Goal: Book appointment/travel/reservation

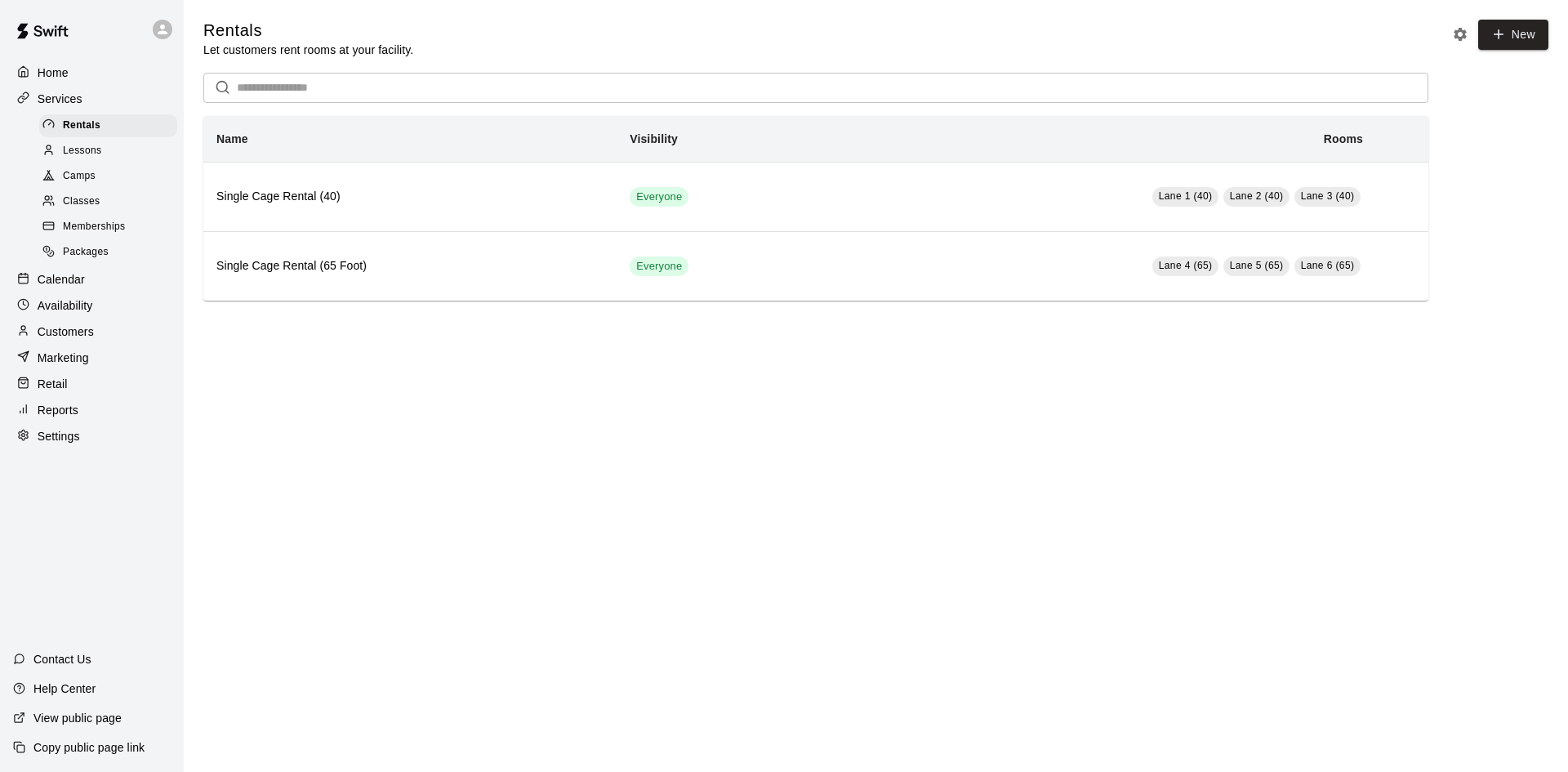
click at [103, 309] on div "Availability" at bounding box center [91, 305] width 157 height 25
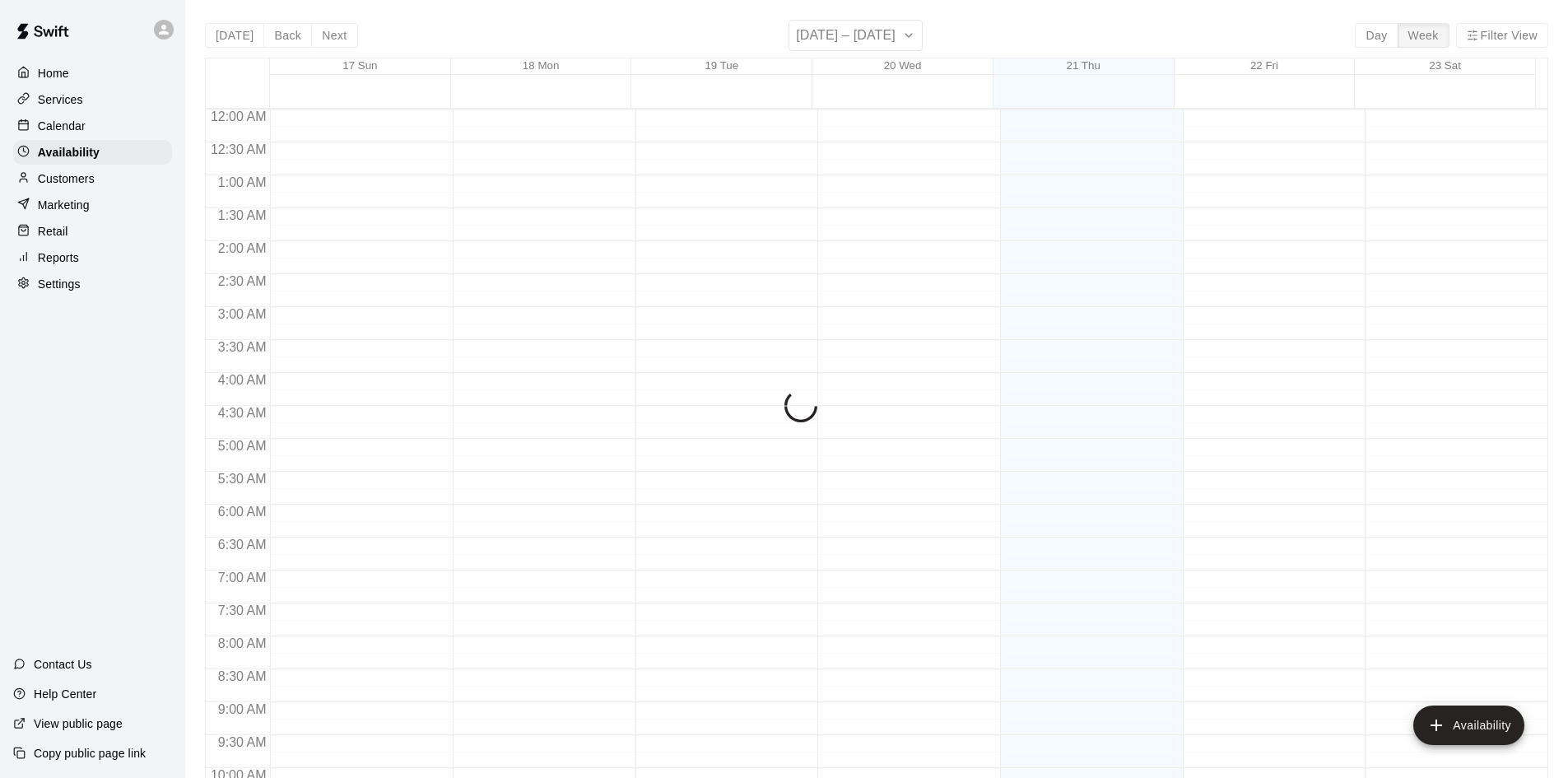
scroll to position [835, 0]
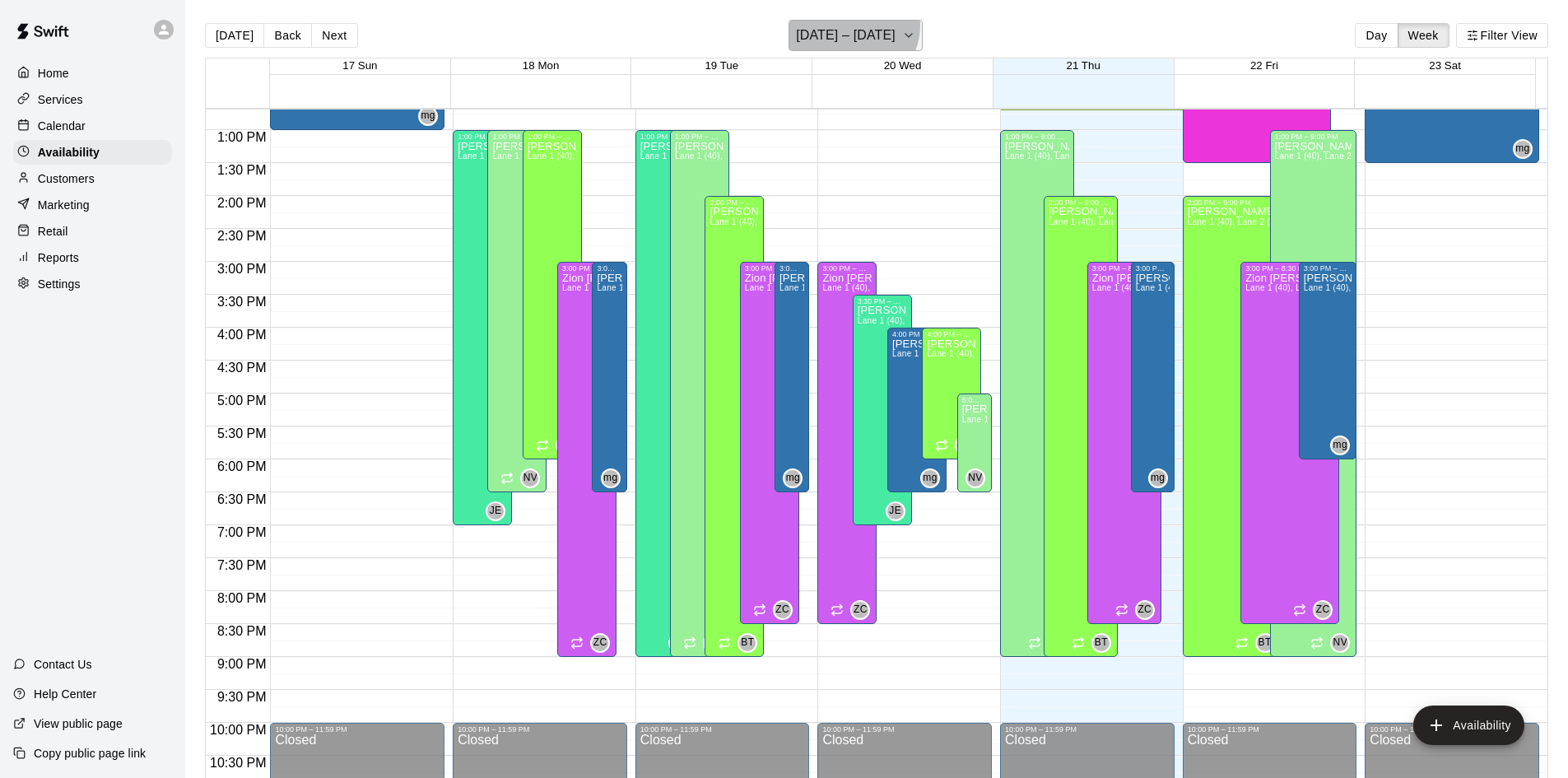
click at [853, 26] on h6 "[DATE] – [DATE]" at bounding box center [845, 35] width 100 height 23
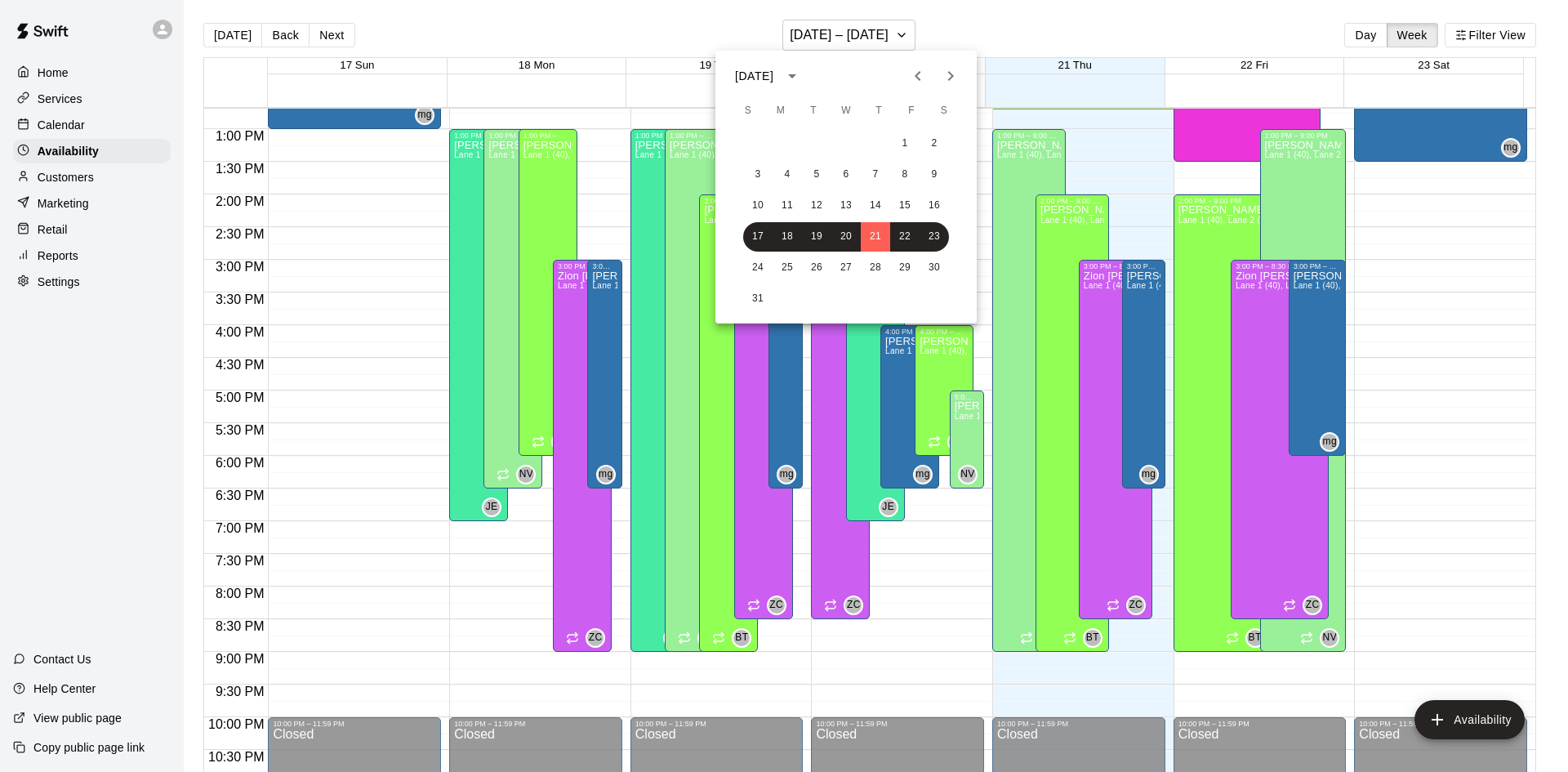
click at [860, 35] on div at bounding box center [784, 386] width 1568 height 772
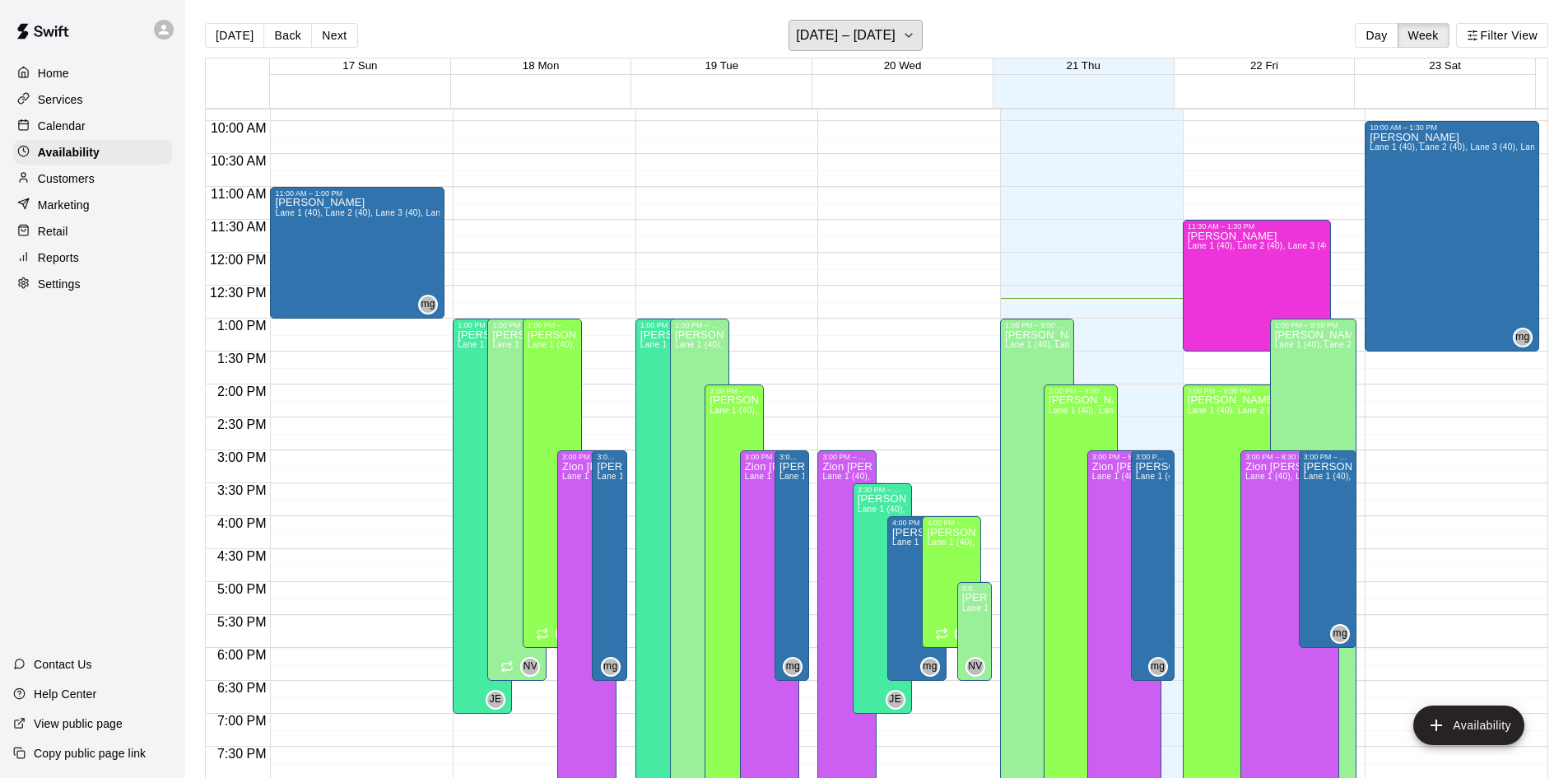
scroll to position [643, 0]
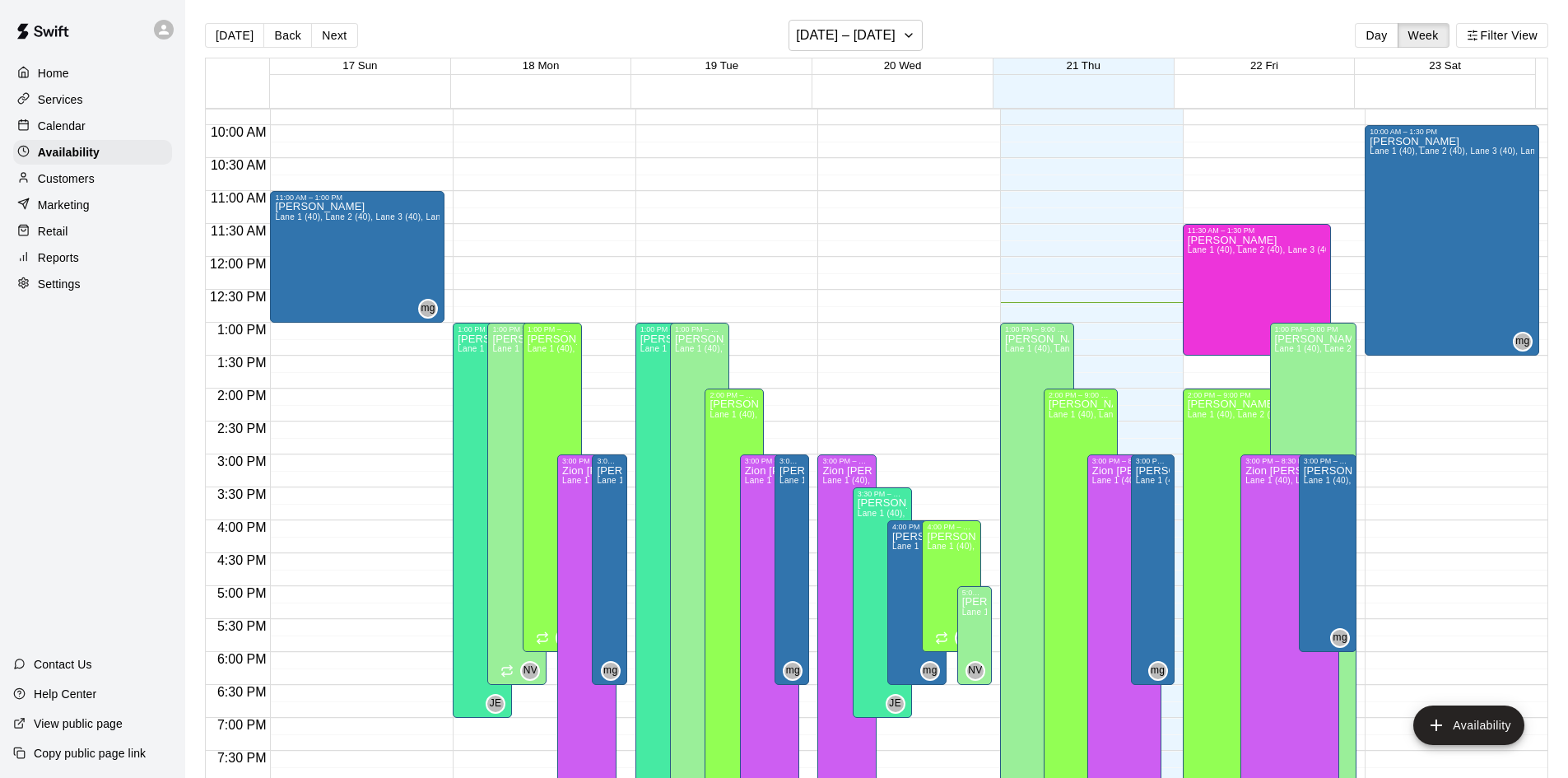
click at [84, 132] on p "Calendar" at bounding box center [61, 126] width 48 height 17
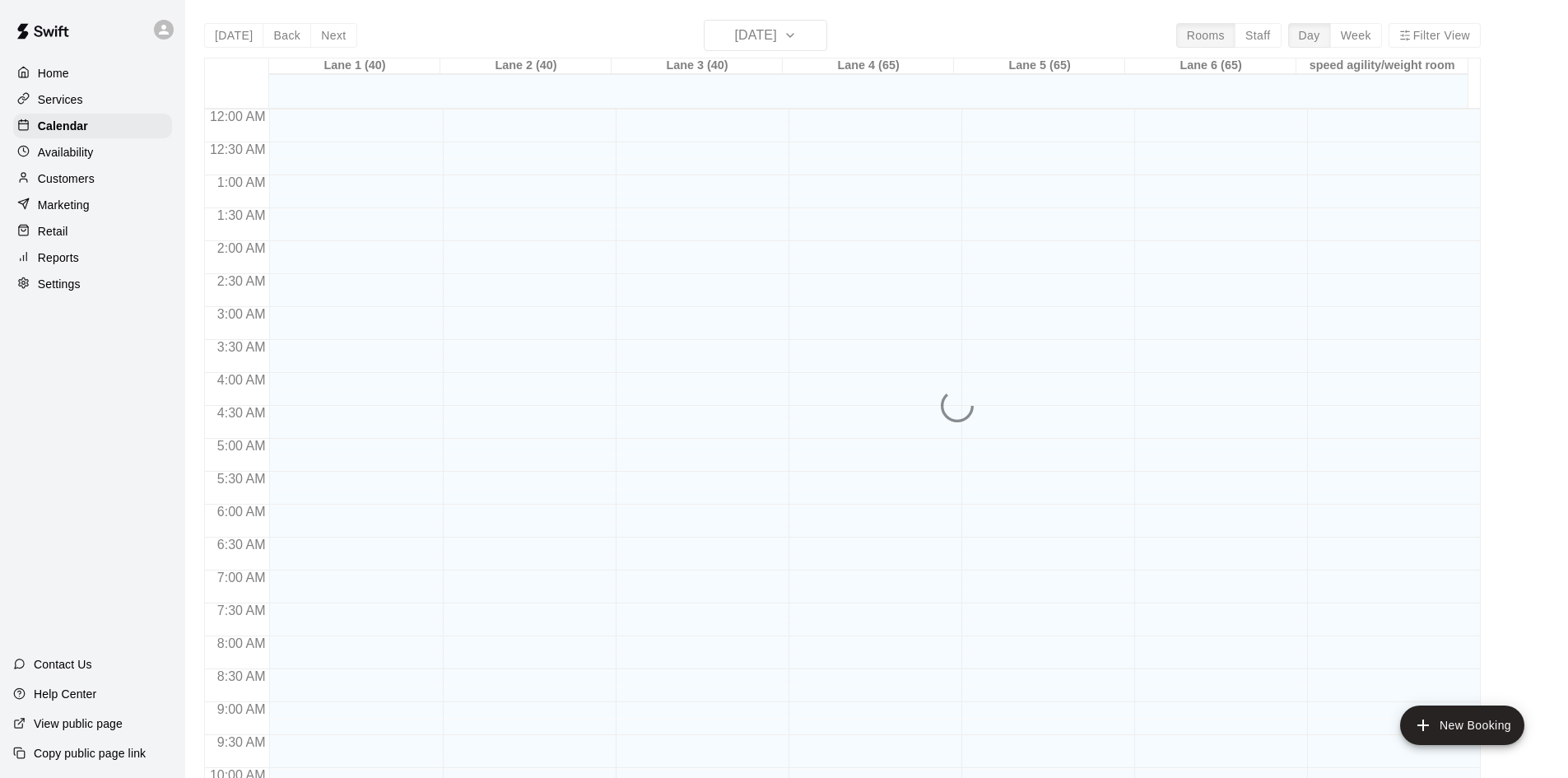
scroll to position [836, 0]
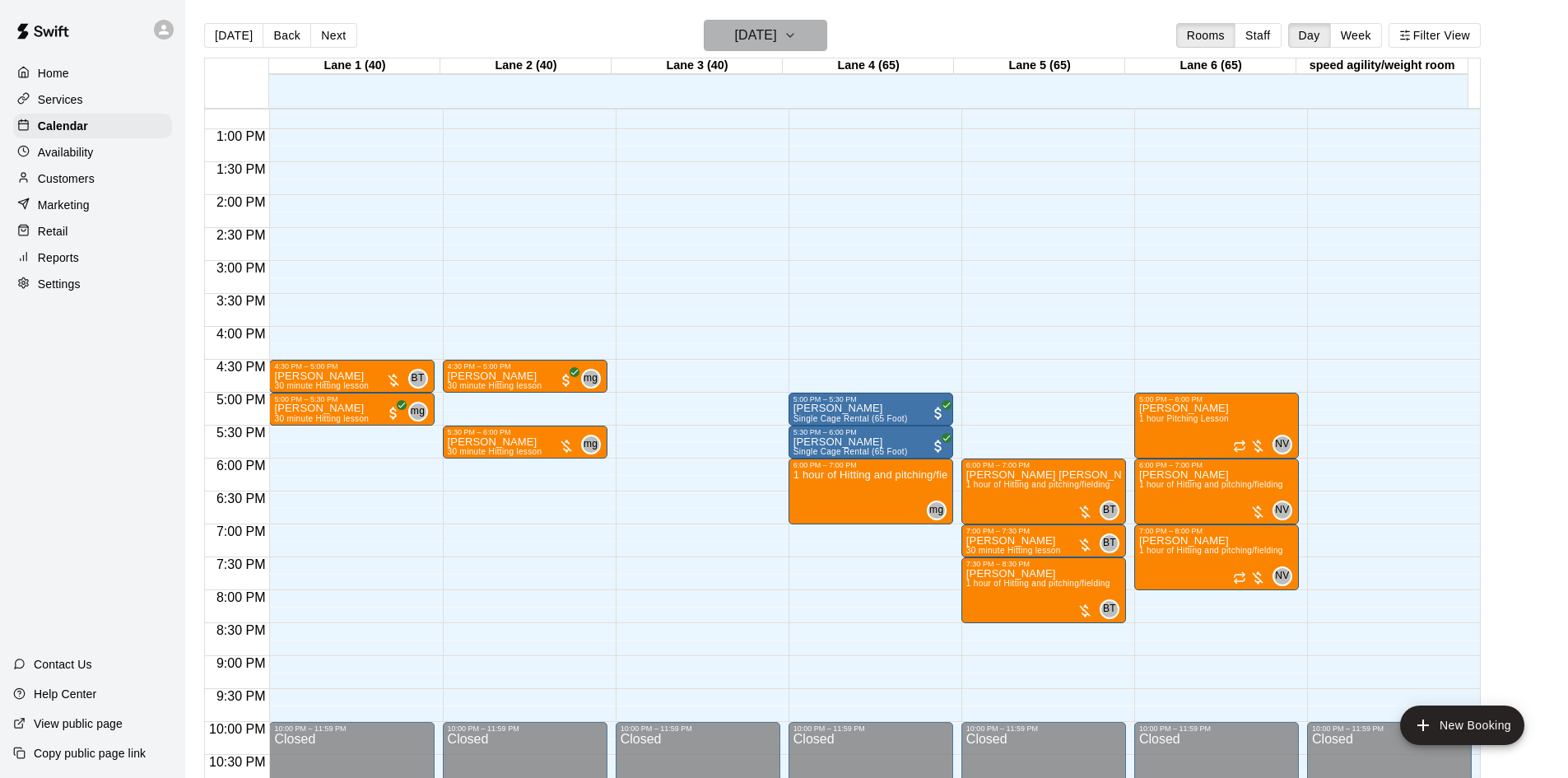
click at [746, 28] on h6 "[DATE]" at bounding box center [756, 35] width 42 height 23
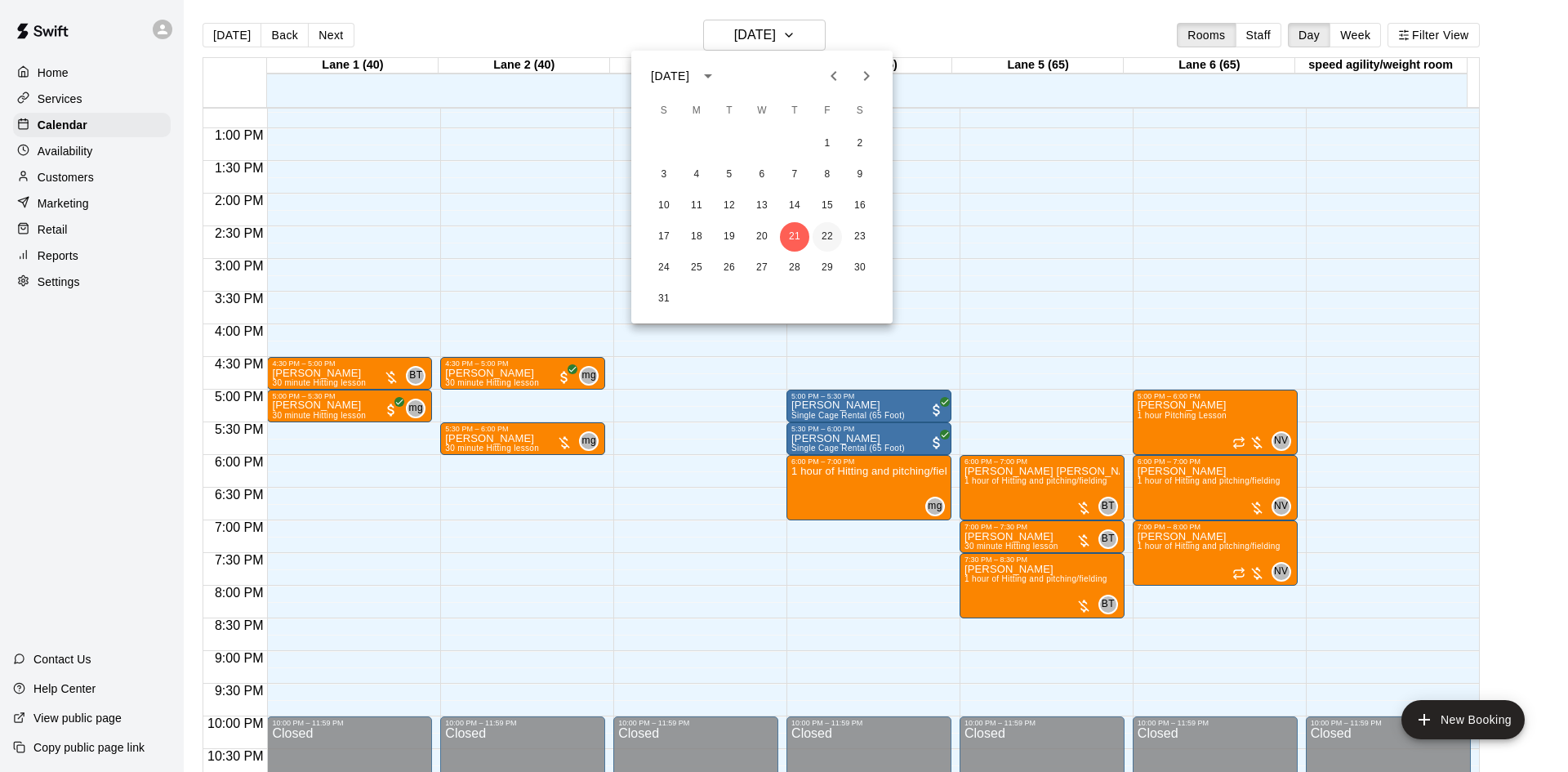
click at [827, 232] on button "22" at bounding box center [827, 237] width 29 height 30
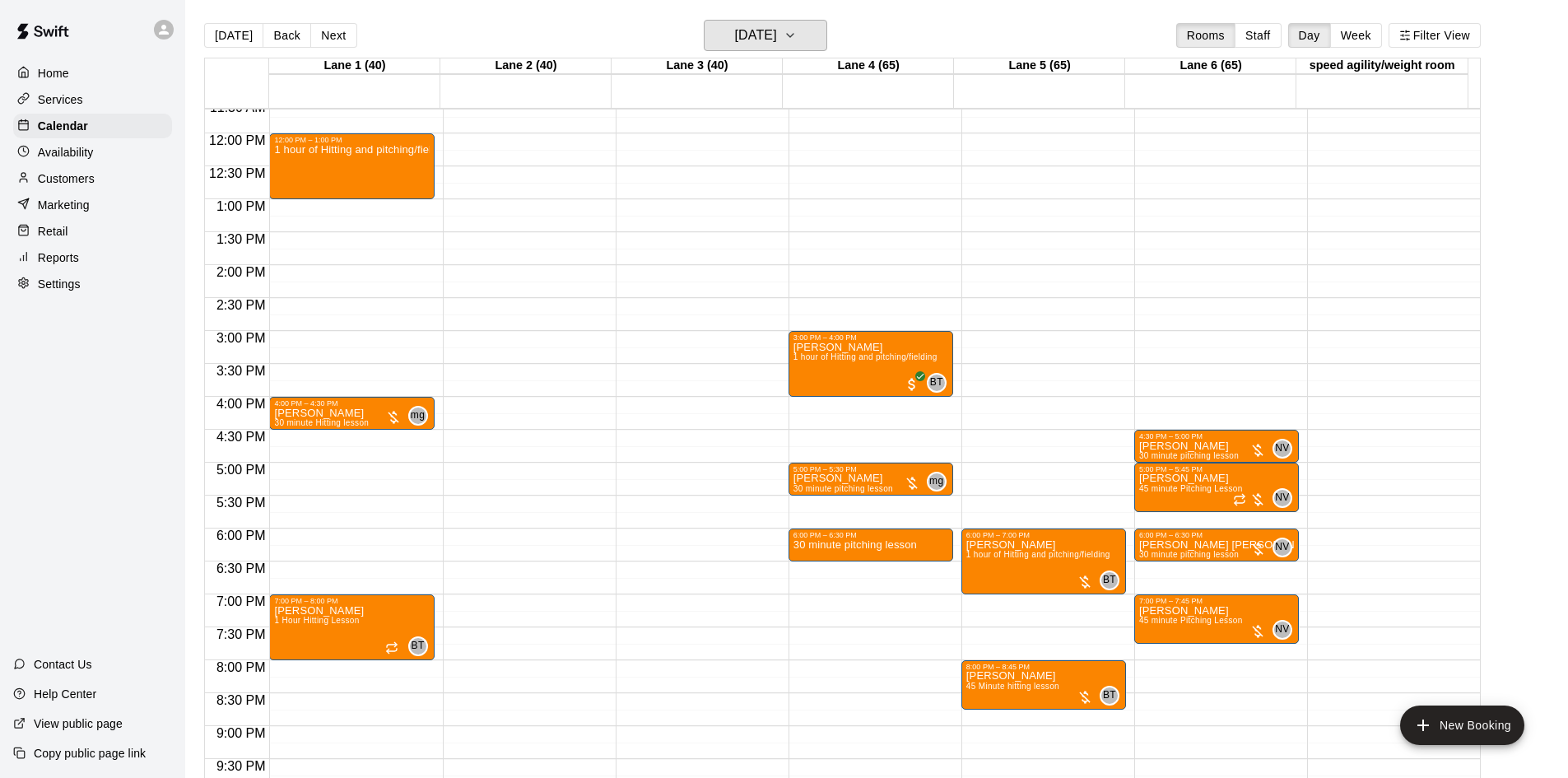
scroll to position [672, 0]
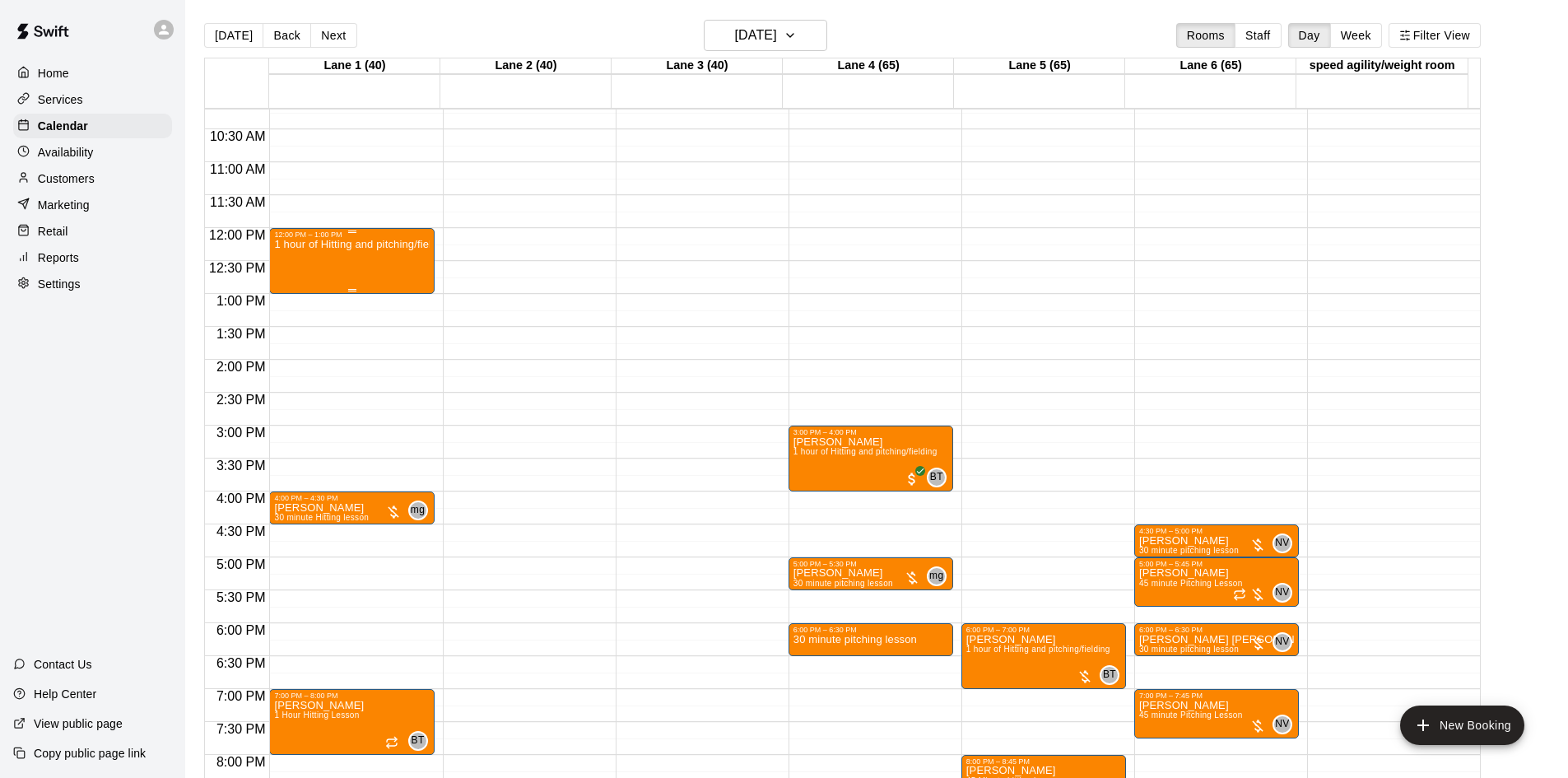
click at [366, 245] on p "1 hour of Hitting and pitching/fielding" at bounding box center [352, 245] width 155 height 0
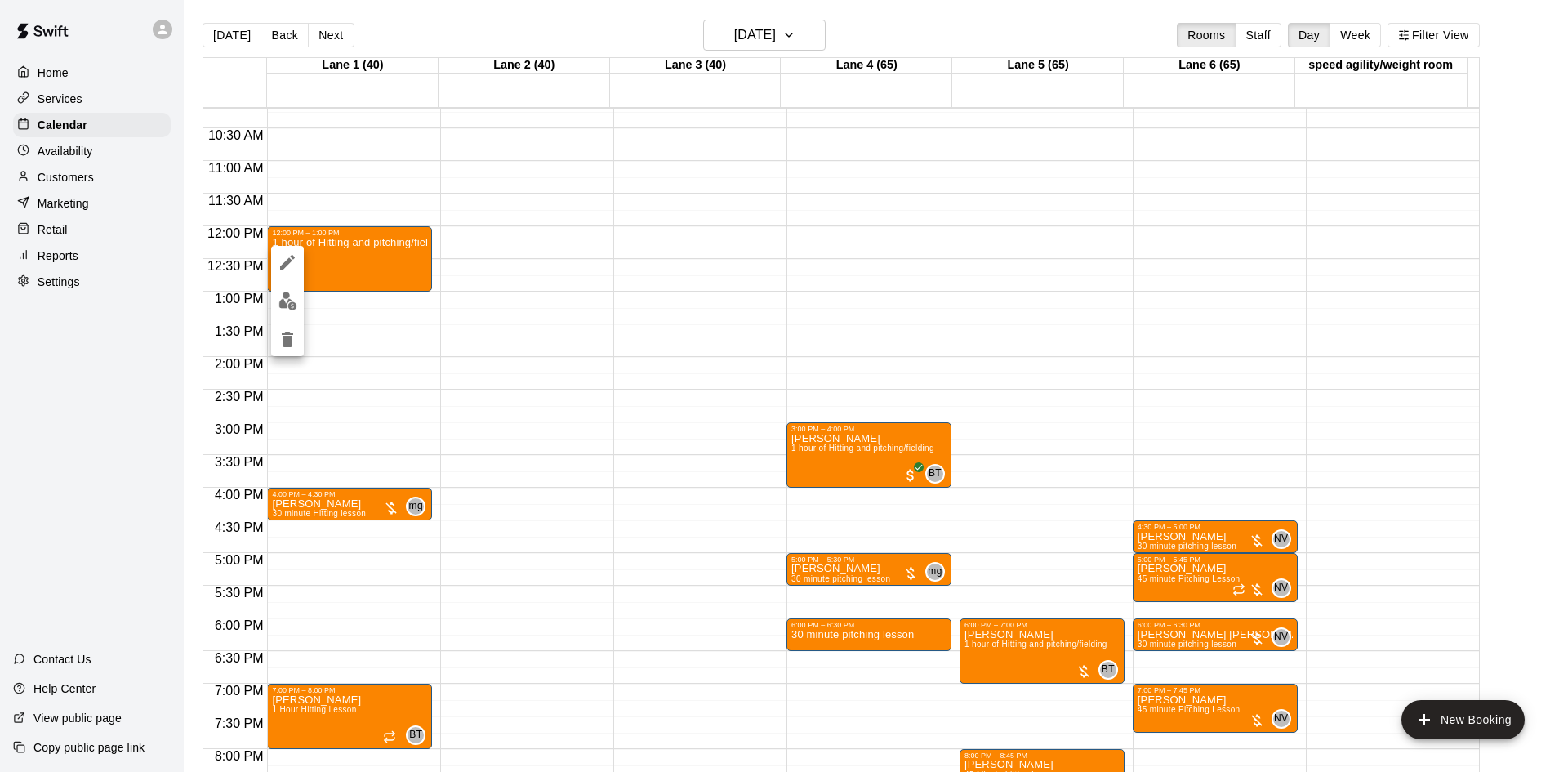
click at [379, 253] on div at bounding box center [784, 386] width 1568 height 772
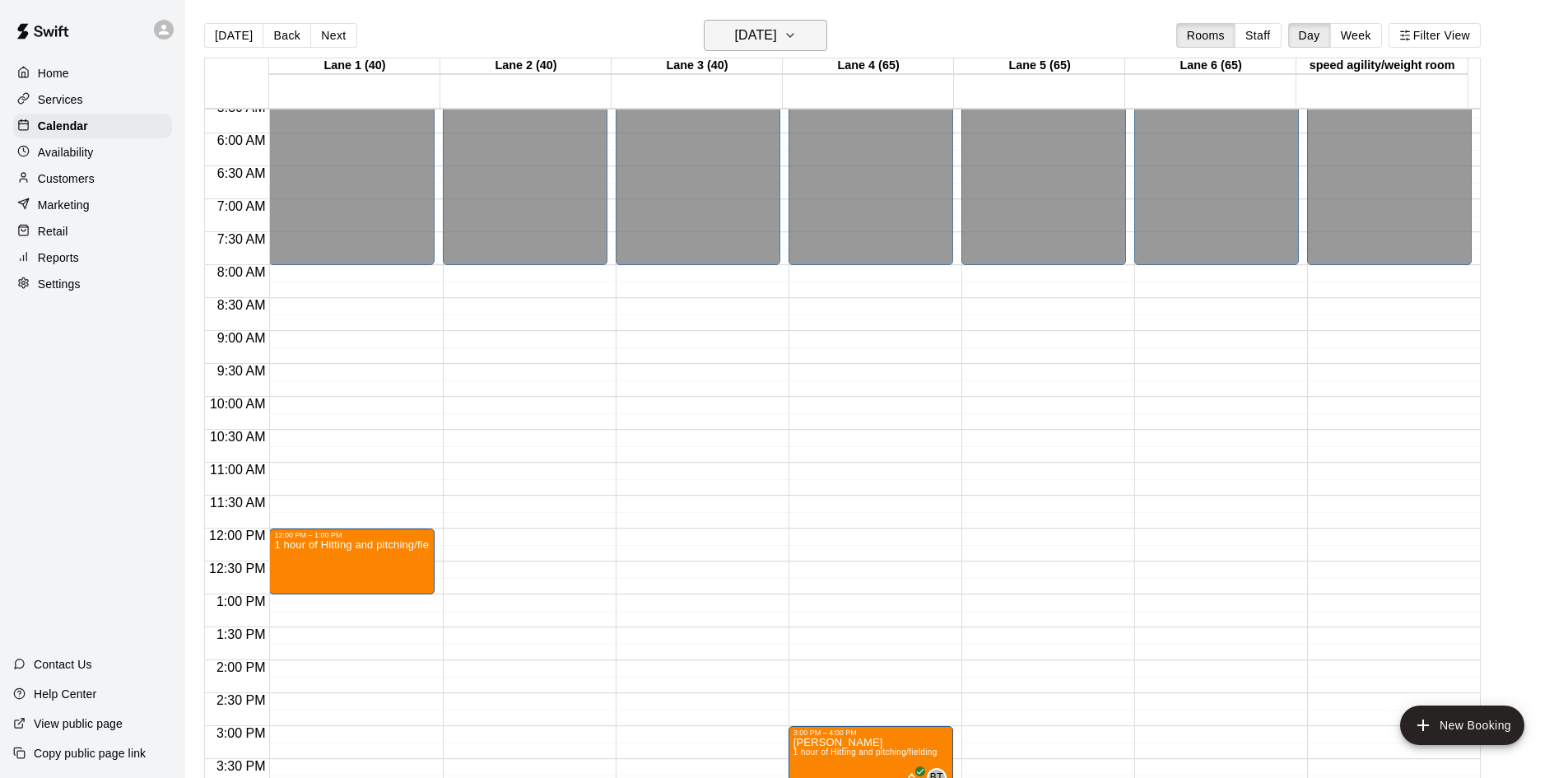
scroll to position [343, 0]
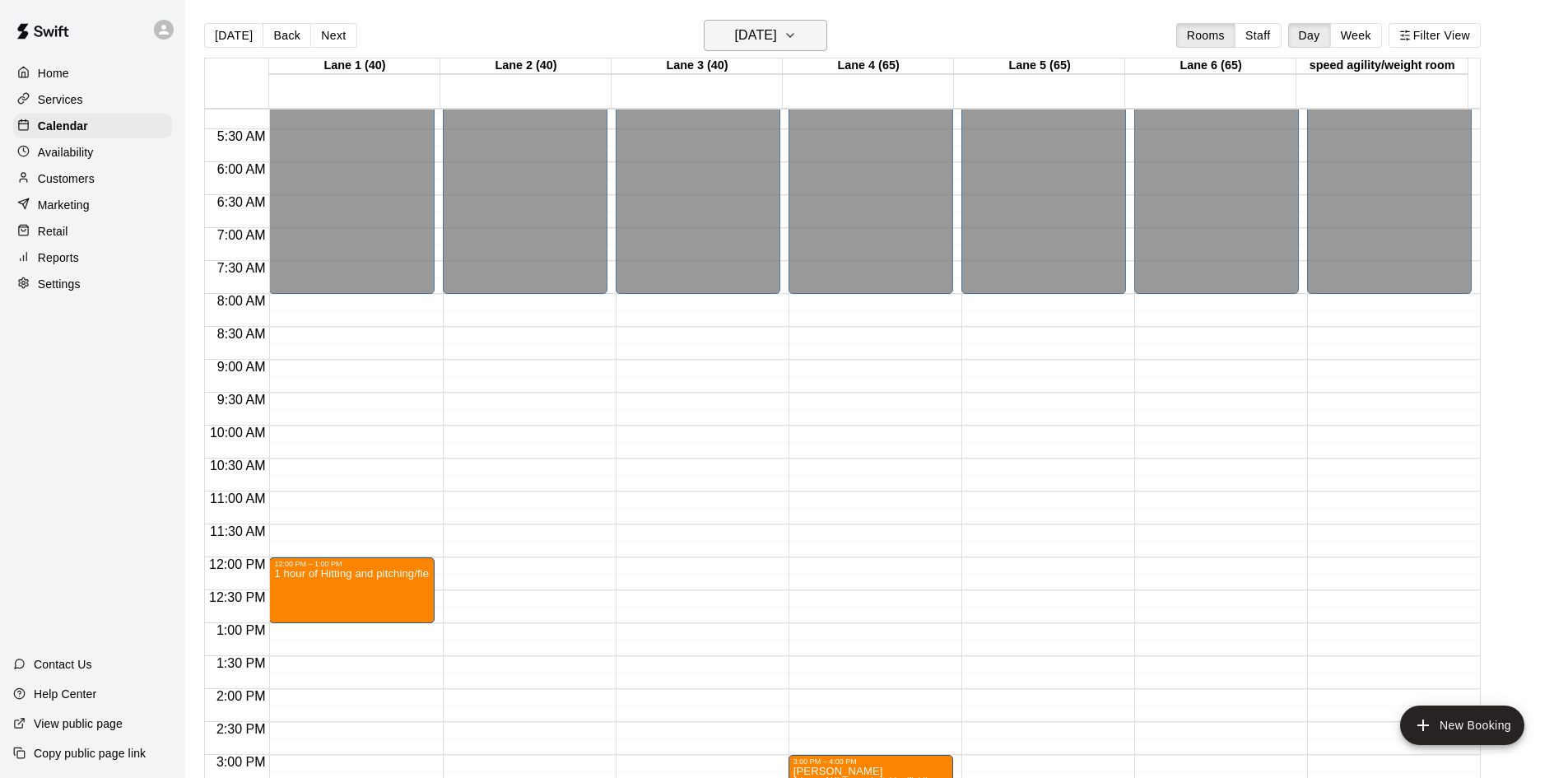
click at [777, 28] on h6 "[DATE]" at bounding box center [756, 35] width 42 height 23
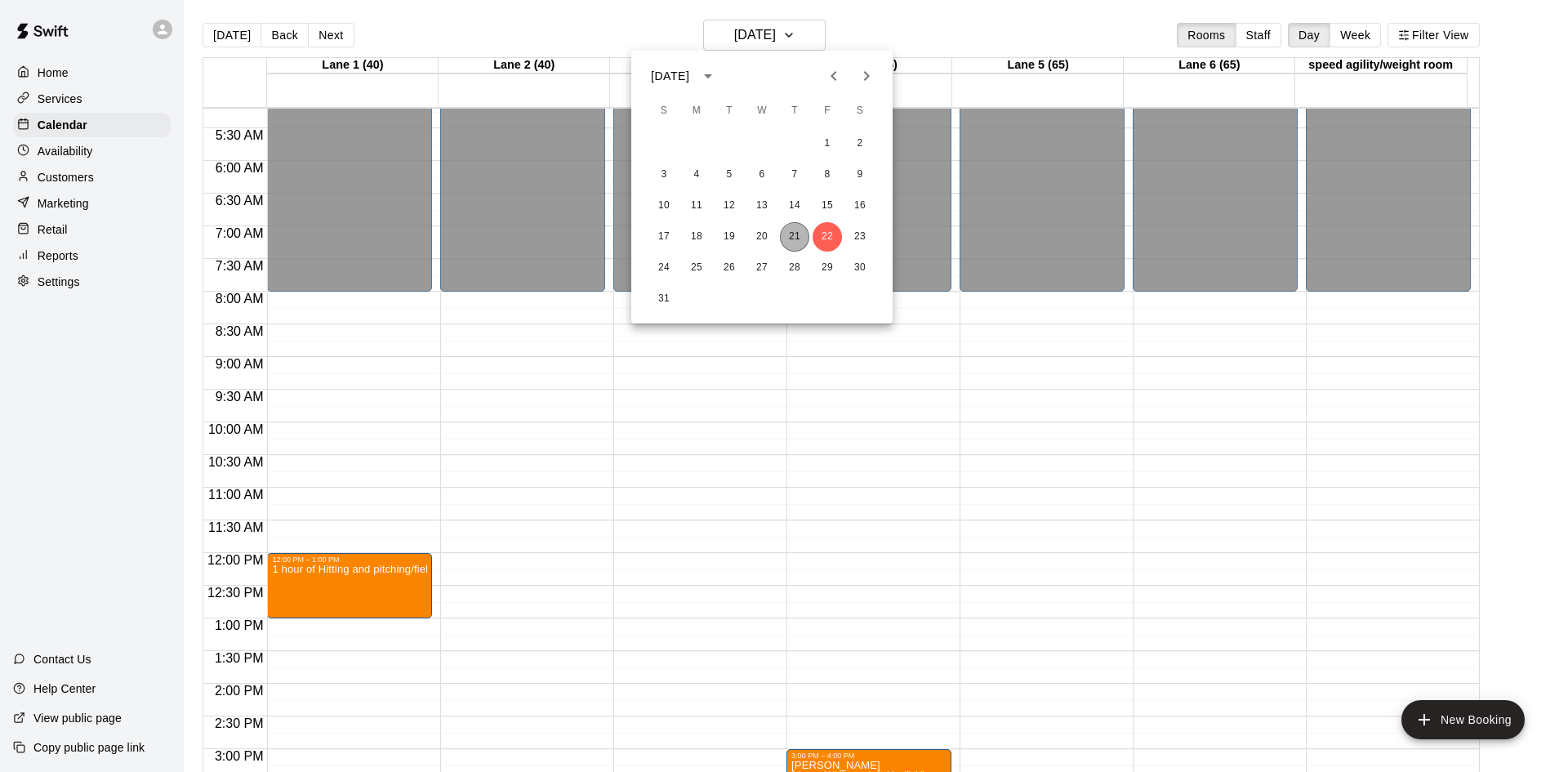
click at [798, 229] on button "21" at bounding box center [794, 237] width 29 height 30
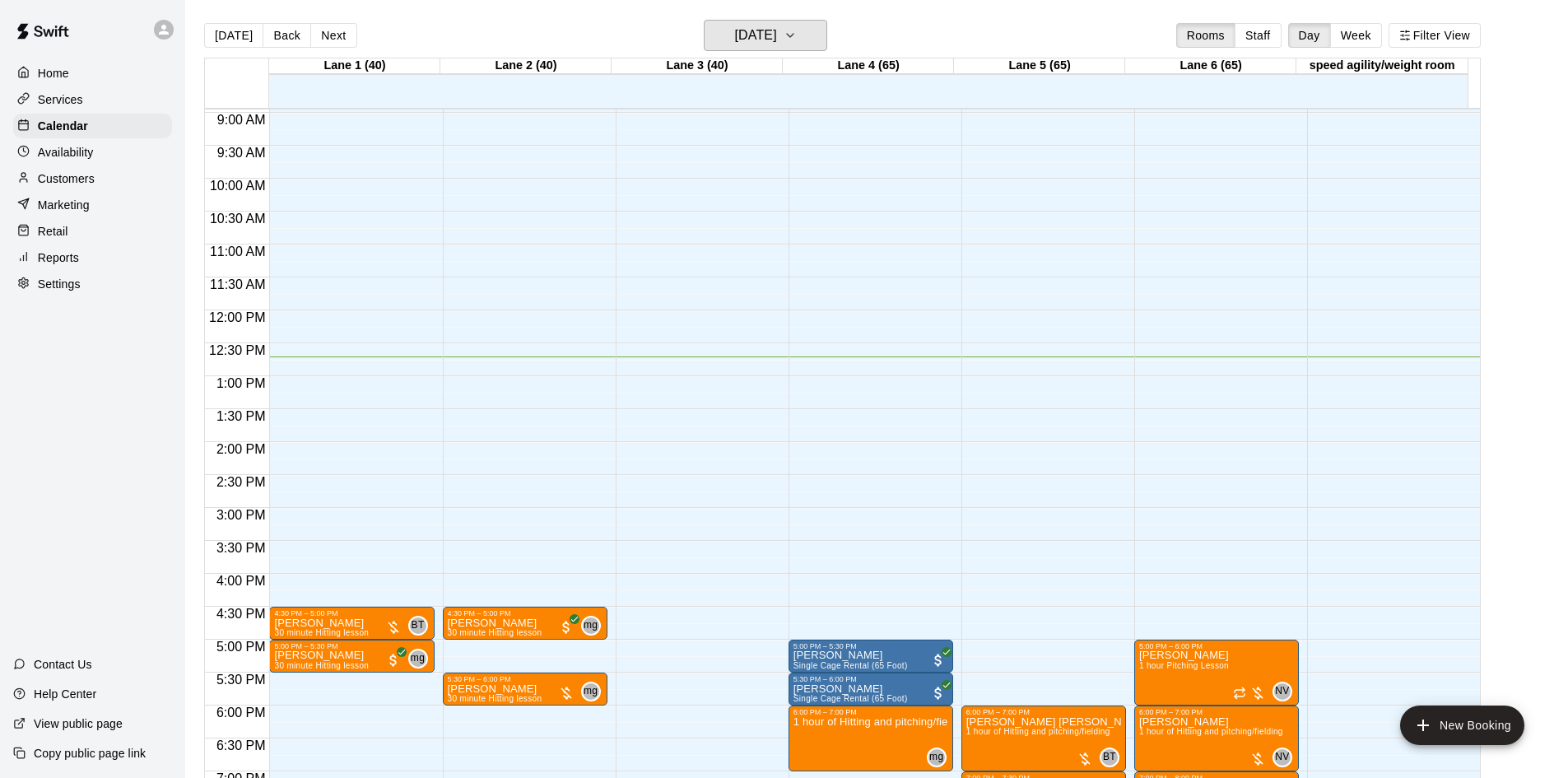
scroll to position [754, 0]
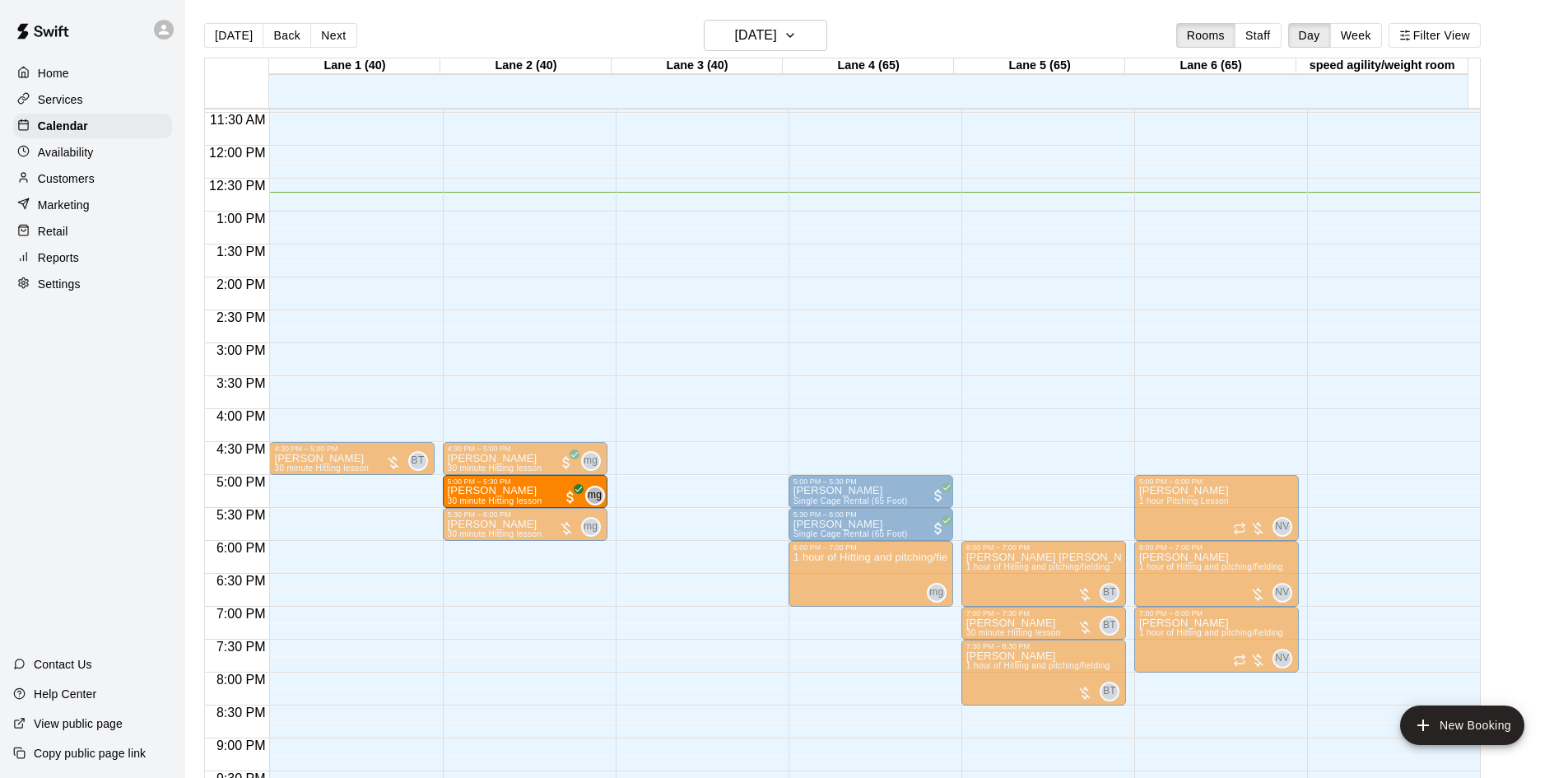
drag, startPoint x: 331, startPoint y: 495, endPoint x: 484, endPoint y: 498, distance: 153.0
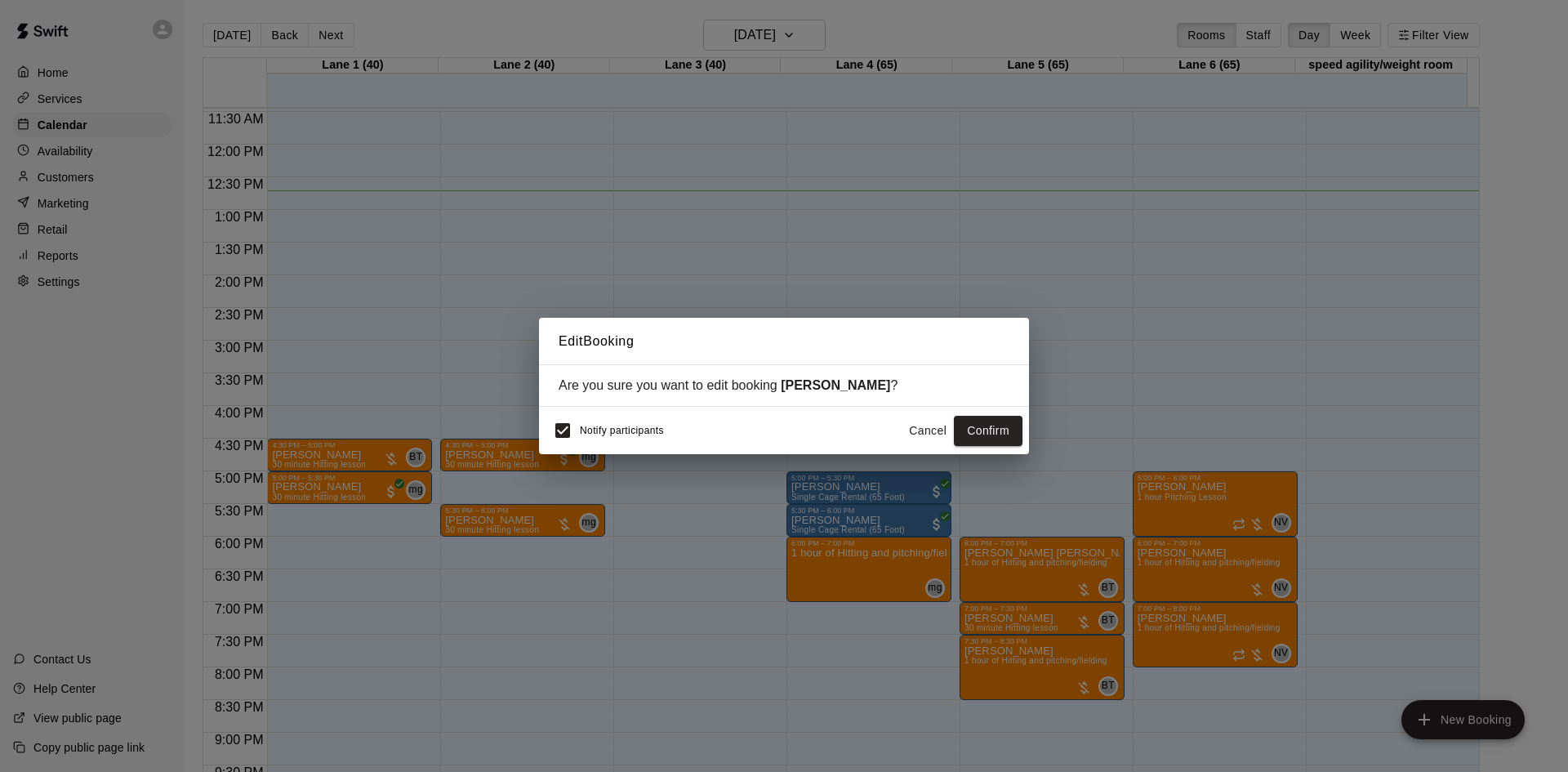
click at [991, 440] on button "Confirm" at bounding box center [988, 431] width 69 height 30
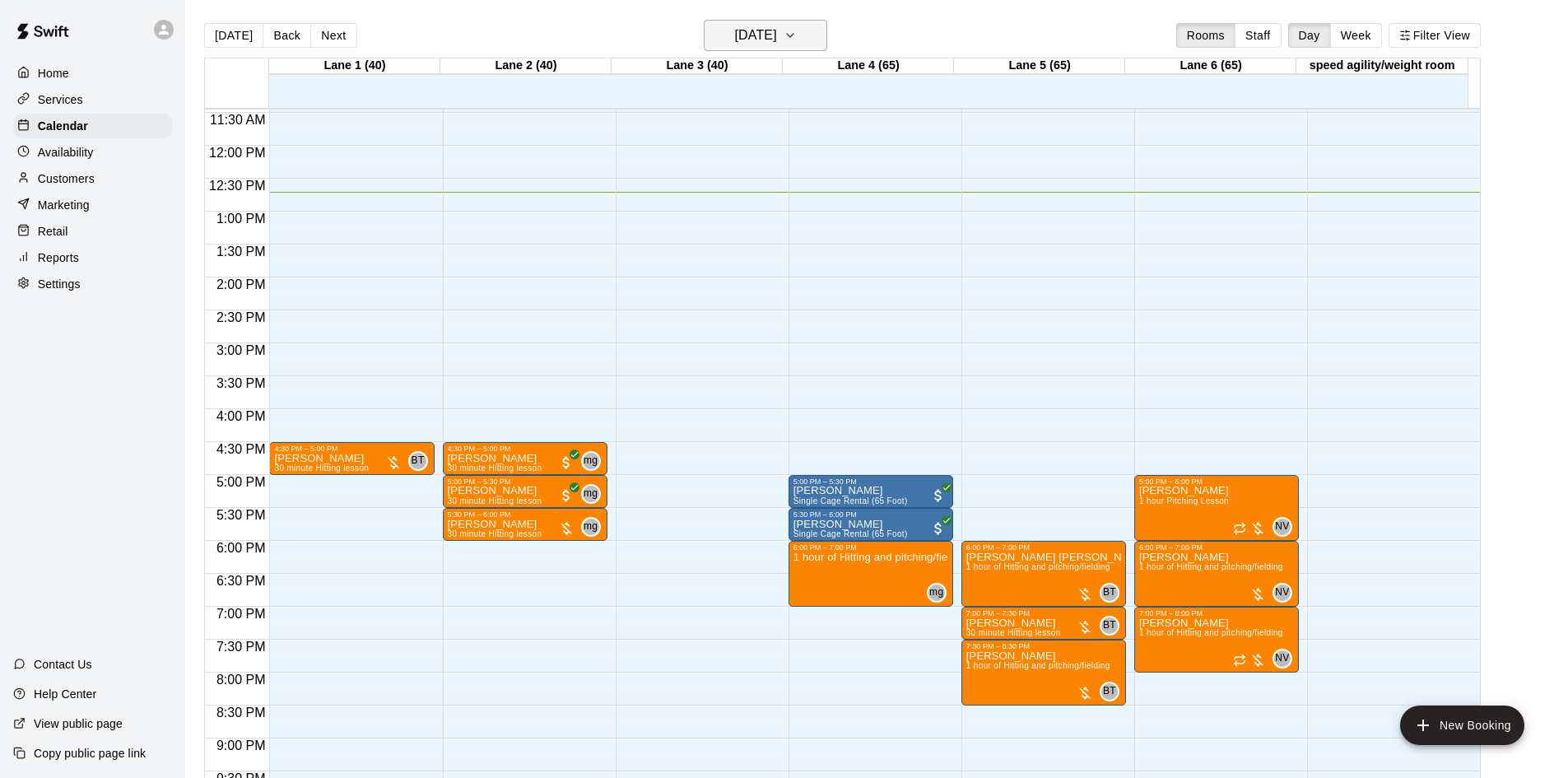
click at [777, 28] on h6 "[DATE]" at bounding box center [756, 35] width 42 height 23
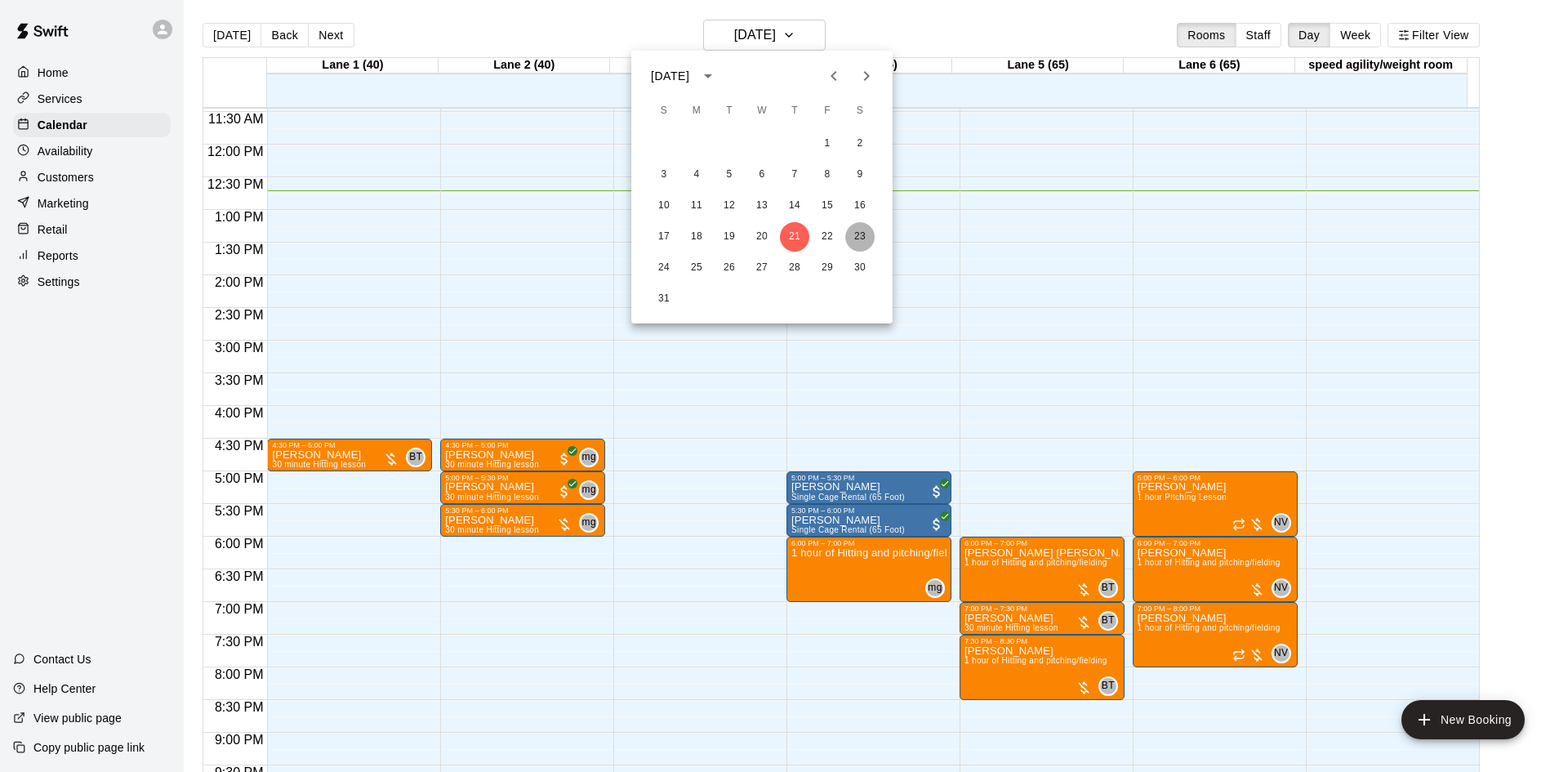
click at [863, 231] on button "23" at bounding box center [860, 237] width 29 height 30
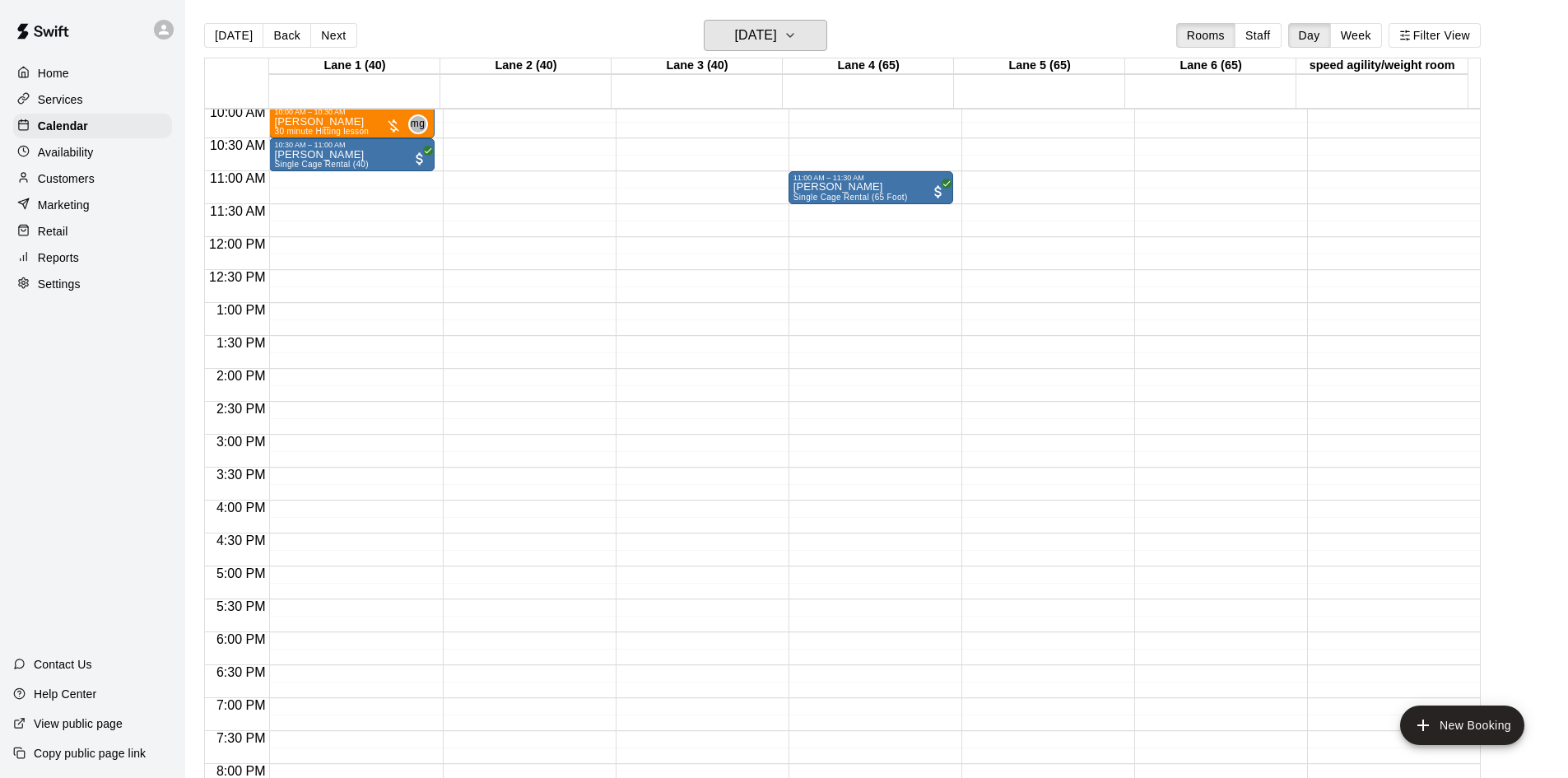
scroll to position [507, 0]
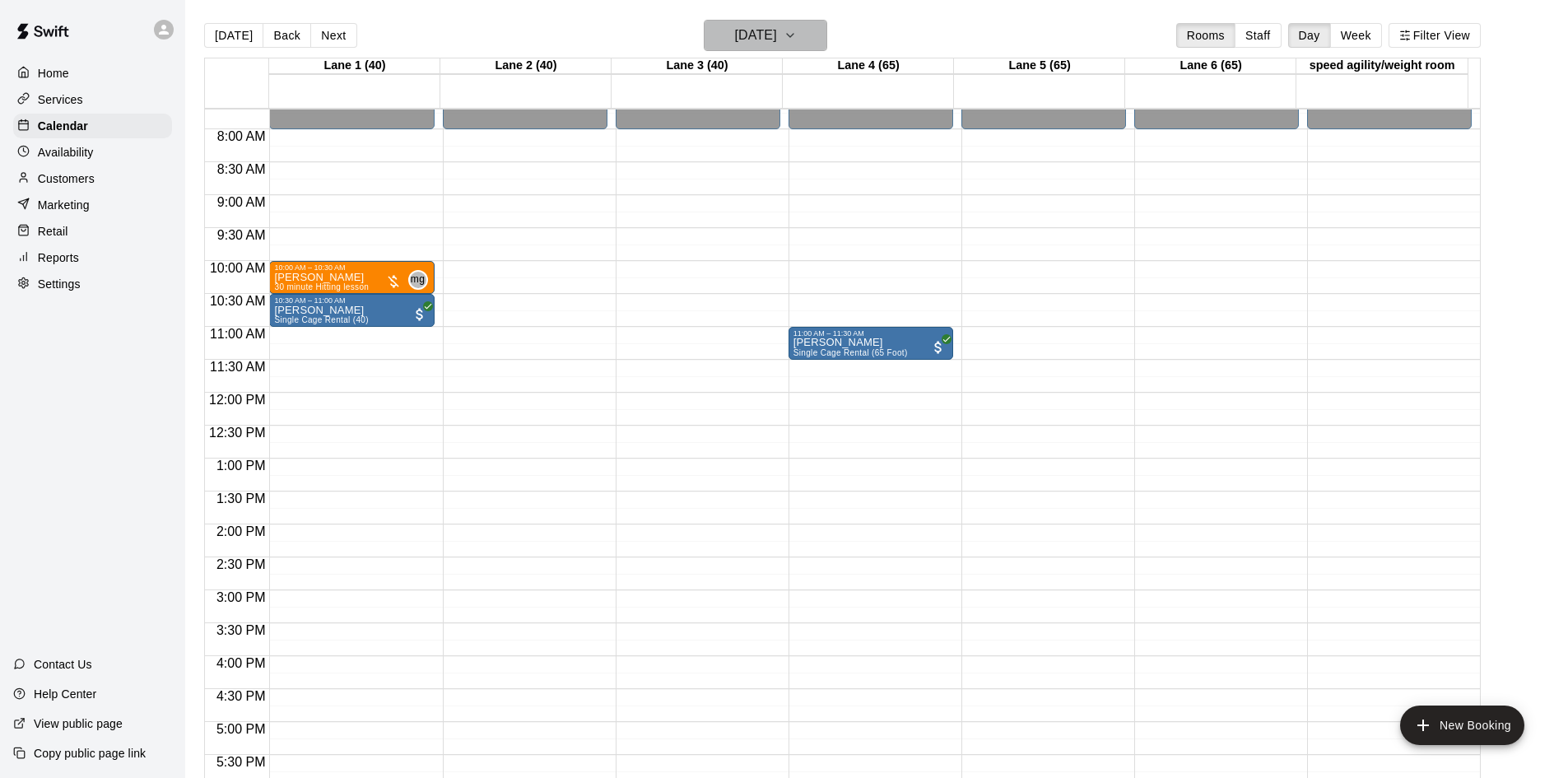
click at [735, 31] on h6 "[DATE]" at bounding box center [756, 35] width 42 height 23
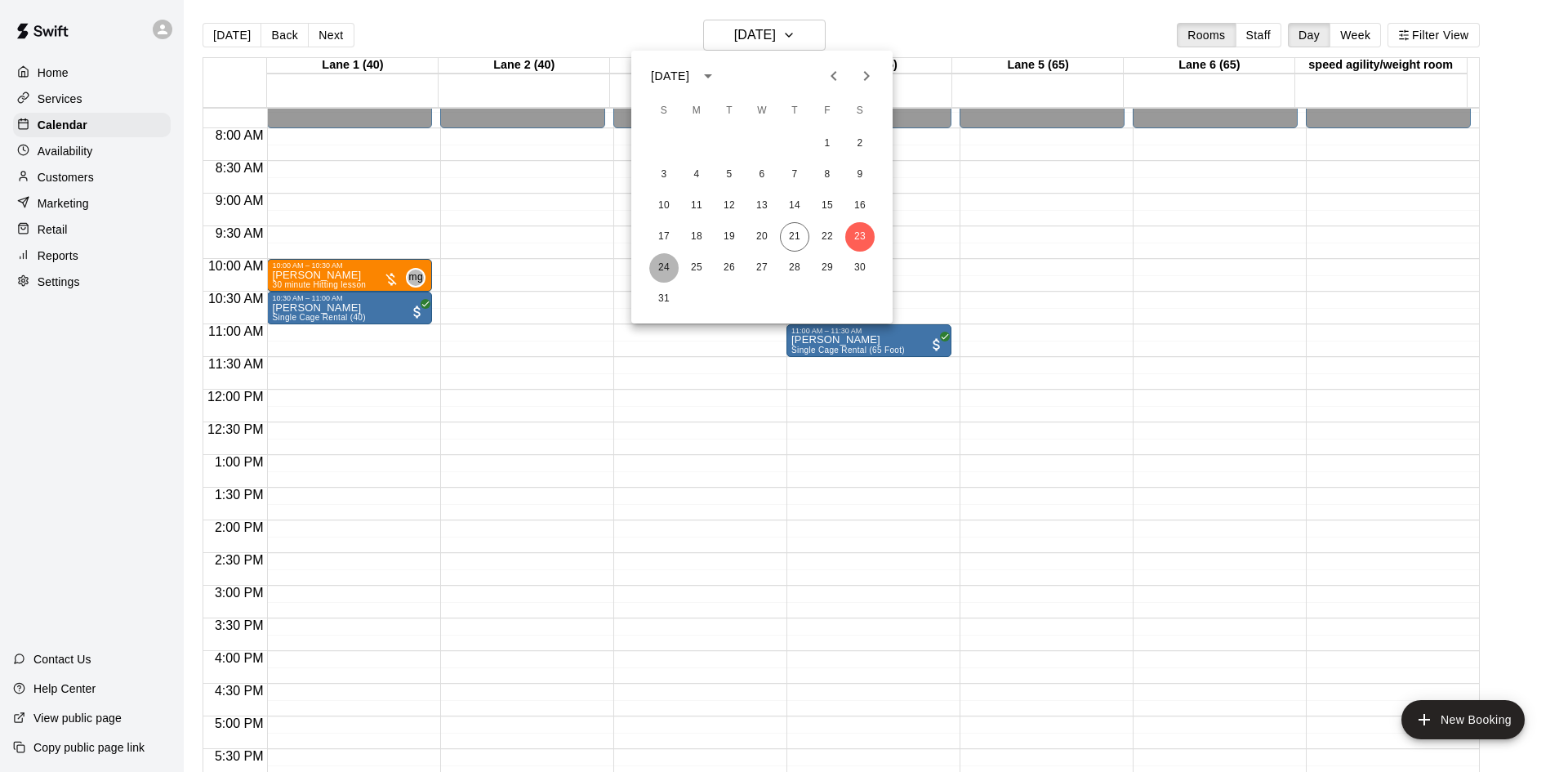
click at [667, 259] on button "24" at bounding box center [664, 268] width 29 height 30
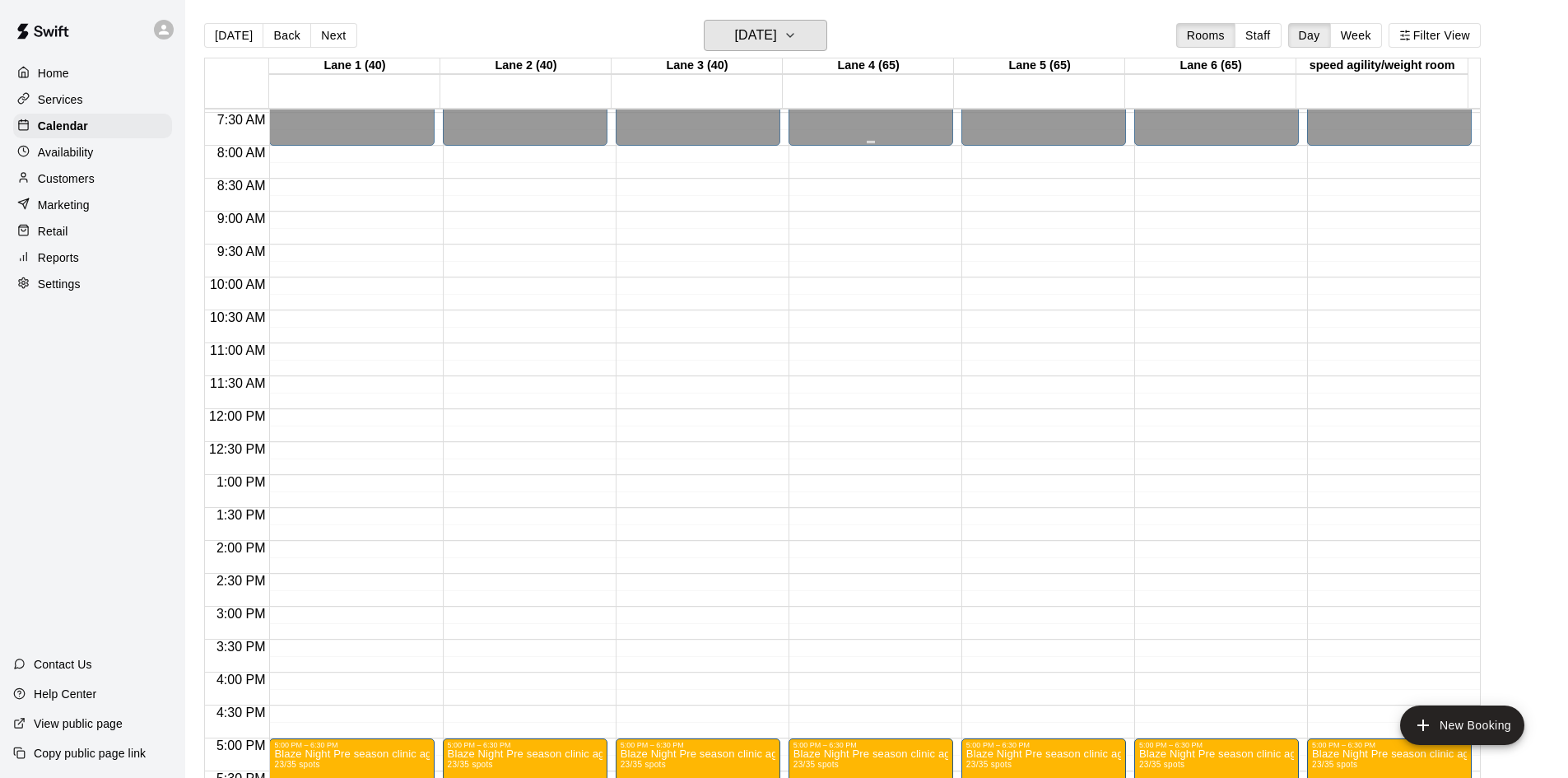
scroll to position [236, 0]
